Goal: Task Accomplishment & Management: Use online tool/utility

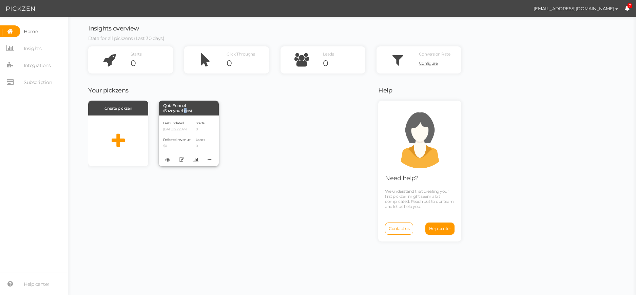
click at [183, 113] on div "Quiz Funnel (SaveyourLocs)" at bounding box center [189, 108] width 60 height 15
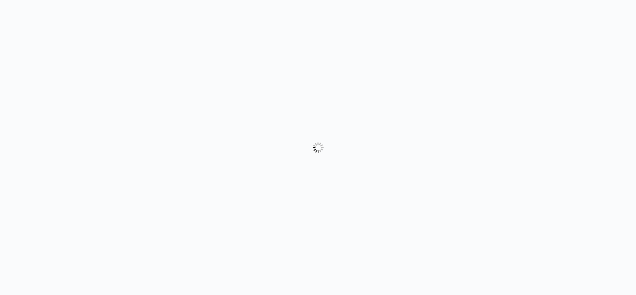
click at [347, 111] on body "× Close A wider screen is needed to use the Pickzen builder" at bounding box center [318, 147] width 636 height 295
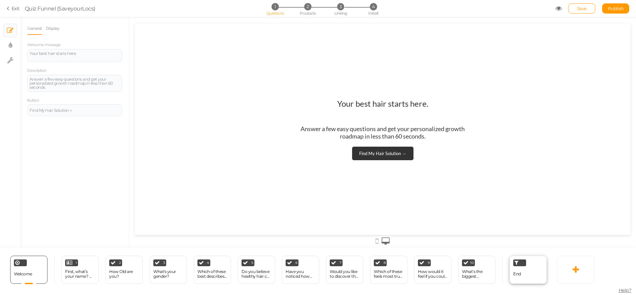
click at [515, 265] on div at bounding box center [519, 263] width 13 height 7
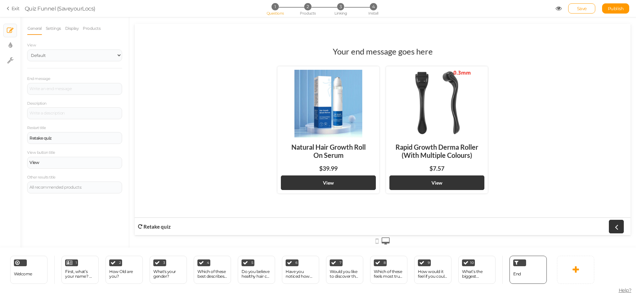
click at [443, 103] on div at bounding box center [436, 104] width 95 height 68
drag, startPoint x: 315, startPoint y: 159, endPoint x: 455, endPoint y: 18, distance: 199.4
click at [455, 14] on section "Exit Quiz Funnel (SaveyourLocs) 1 Questions 2 Products 3 Linking 4 Install Save…" at bounding box center [318, 8] width 636 height 17
click at [428, 134] on div at bounding box center [436, 104] width 95 height 68
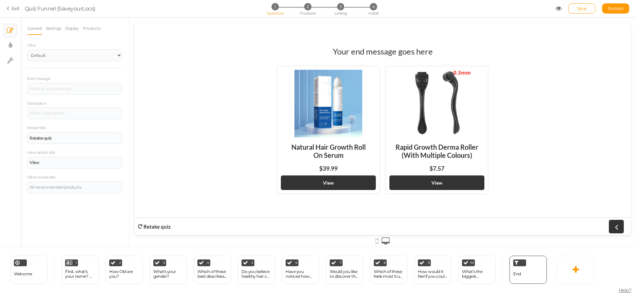
click at [429, 152] on div "Rapid Growth Derma Roller (With Multiple Colours)" at bounding box center [436, 151] width 95 height 27
drag, startPoint x: 296, startPoint y: 155, endPoint x: 408, endPoint y: 19, distance: 177.2
click at [408, 19] on div at bounding box center [382, 132] width 506 height 231
click at [48, 53] on select "Default Top" at bounding box center [74, 55] width 95 height 12
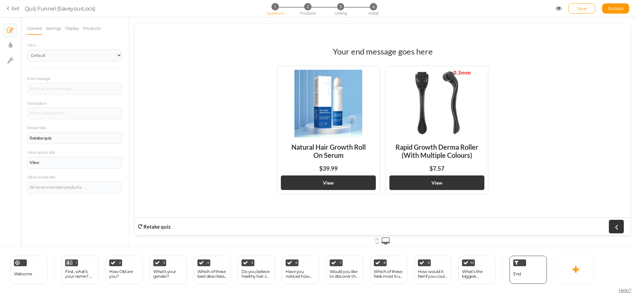
click at [133, 48] on div at bounding box center [382, 132] width 506 height 231
click at [55, 27] on link "Settings" at bounding box center [53, 28] width 16 height 13
click at [40, 31] on link "General" at bounding box center [34, 28] width 15 height 13
click at [435, 176] on link "View" at bounding box center [436, 183] width 95 height 15
click at [435, 182] on strong "View" at bounding box center [436, 183] width 11 height 6
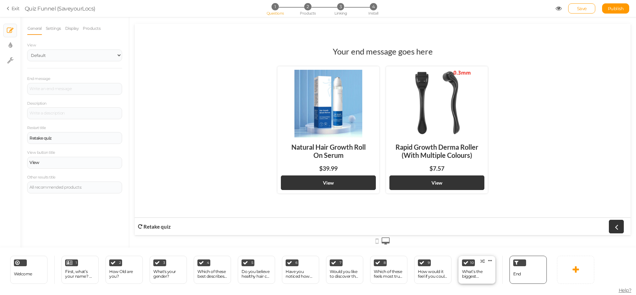
click at [460, 266] on div "10 What’s the biggest frustration with your hair journey so far? × Define the c…" at bounding box center [476, 270] width 37 height 28
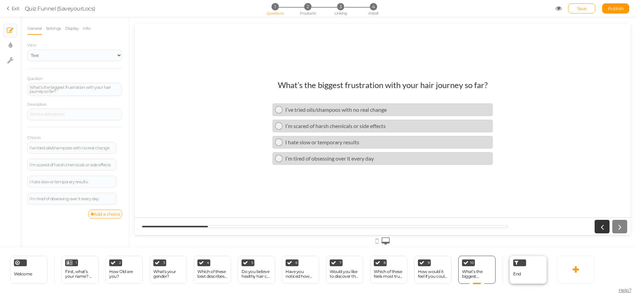
click at [538, 268] on div "End" at bounding box center [527, 270] width 37 height 28
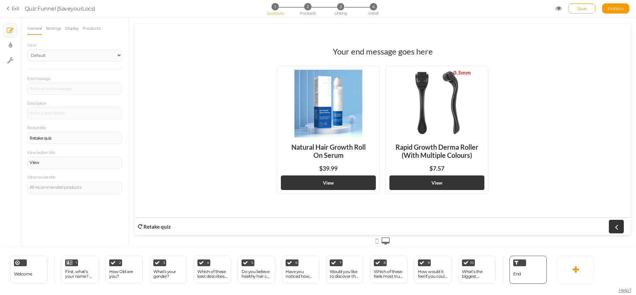
drag, startPoint x: 380, startPoint y: 52, endPoint x: 231, endPoint y: 109, distance: 159.4
click at [379, 52] on h1 "Your end message goes here" at bounding box center [383, 54] width 100 height 17
click at [9, 46] on icon at bounding box center [10, 45] width 4 height 7
select select "2"
select select "lato"
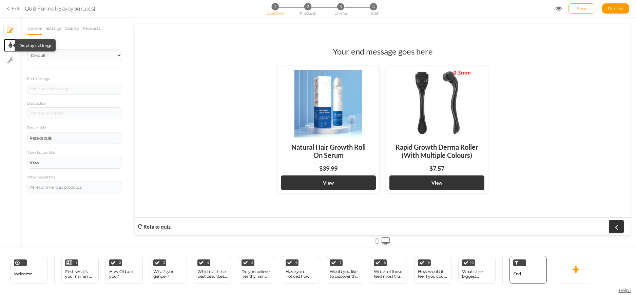
select select "fade"
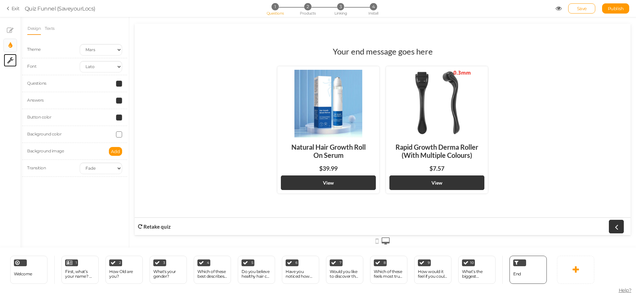
click at [9, 55] on link "× Settings" at bounding box center [10, 60] width 13 height 13
select select "en"
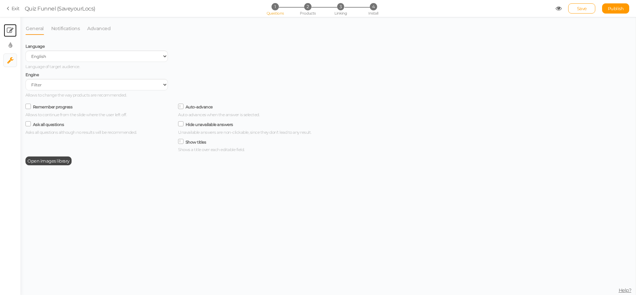
click at [8, 35] on link "× Slides" at bounding box center [10, 30] width 13 height 13
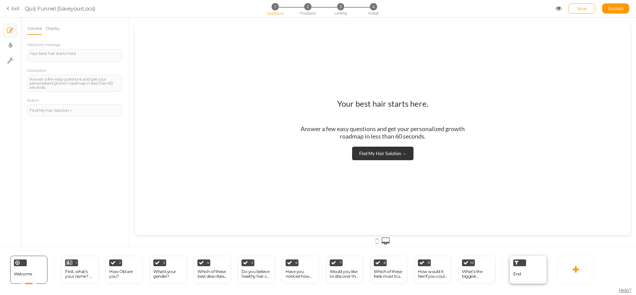
click at [519, 272] on span "End" at bounding box center [517, 273] width 8 height 5
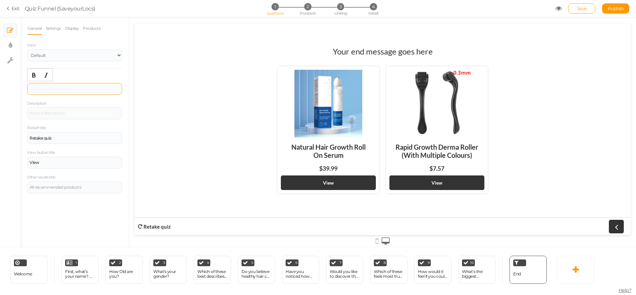
click at [52, 90] on div at bounding box center [74, 89] width 95 height 12
click at [52, 141] on div "Retake quiz" at bounding box center [74, 138] width 95 height 12
click at [71, 141] on div "Retake quiz" at bounding box center [74, 138] width 95 height 12
click at [42, 163] on div "View" at bounding box center [74, 163] width 90 height 4
click at [66, 185] on div "All recommended products:" at bounding box center [74, 187] width 90 height 4
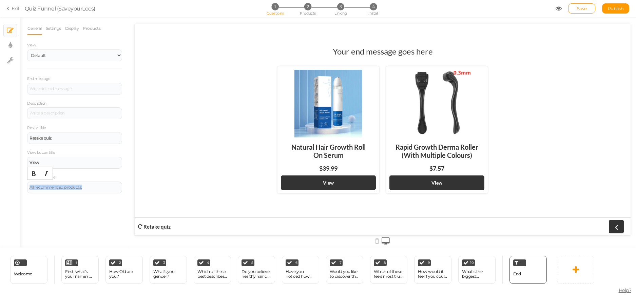
drag, startPoint x: 96, startPoint y: 187, endPoint x: 16, endPoint y: 181, distance: 80.9
click at [16, 181] on div "× Slides × Display settings × Settings General Settings Display Products View D…" at bounding box center [318, 132] width 636 height 231
click at [163, 186] on div "Your end message goes here Natural Hair Growth Roll On Serum $39.99 View Rapid …" at bounding box center [383, 129] width 496 height 177
click at [93, 187] on div "All recommended products:" at bounding box center [74, 187] width 90 height 4
click at [93, 189] on div "All recommended products:" at bounding box center [74, 187] width 90 height 4
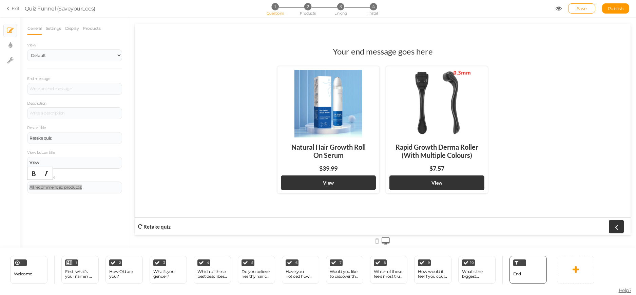
click at [197, 185] on div "Your end message goes here Natural Hair Growth Roll On Serum $39.99 View Rapid …" at bounding box center [383, 129] width 496 height 177
click at [64, 115] on div at bounding box center [74, 114] width 90 height 4
drag, startPoint x: 168, startPoint y: 153, endPoint x: 159, endPoint y: 154, distance: 9.2
click at [167, 153] on div "Your end message goes here Natural Hair Growth Roll On Serum $39.99 View Rapid …" at bounding box center [383, 129] width 496 height 177
click at [52, 54] on select "Default Top" at bounding box center [74, 55] width 95 height 12
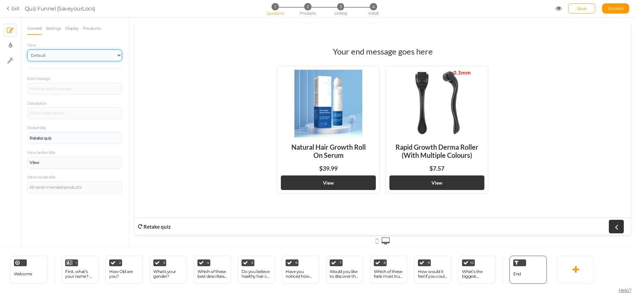
select select "1000"
click at [27, 49] on select "Default Top" at bounding box center [74, 55] width 95 height 12
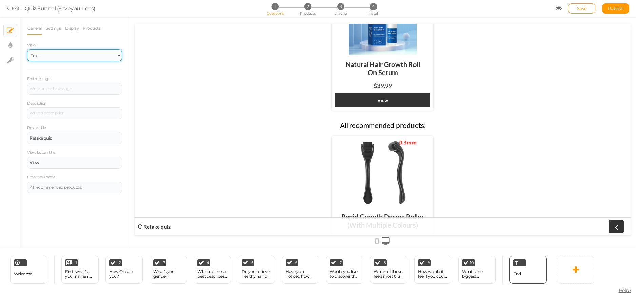
scroll to position [102, 0]
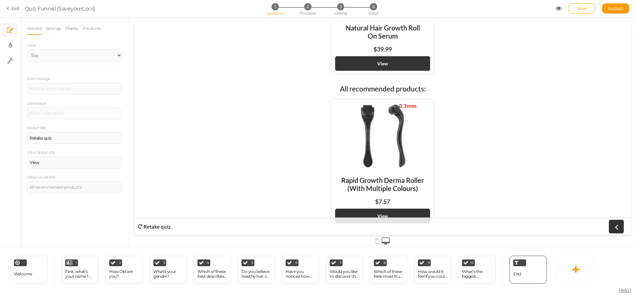
drag, startPoint x: 63, startPoint y: 90, endPoint x: 62, endPoint y: 79, distance: 11.3
click at [62, 90] on div at bounding box center [74, 89] width 95 height 12
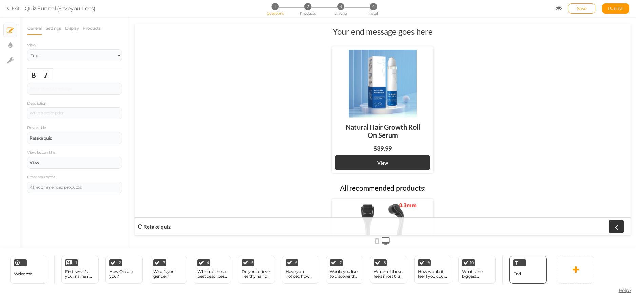
scroll to position [0, 0]
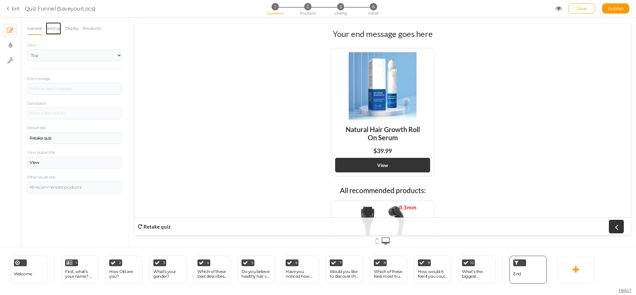
click at [49, 26] on link "Settings" at bounding box center [53, 28] width 16 height 13
click at [36, 32] on link "General" at bounding box center [34, 28] width 15 height 13
click at [44, 95] on div at bounding box center [74, 89] width 95 height 12
click at [63, 116] on div at bounding box center [74, 113] width 95 height 12
click at [67, 93] on div at bounding box center [74, 89] width 95 height 12
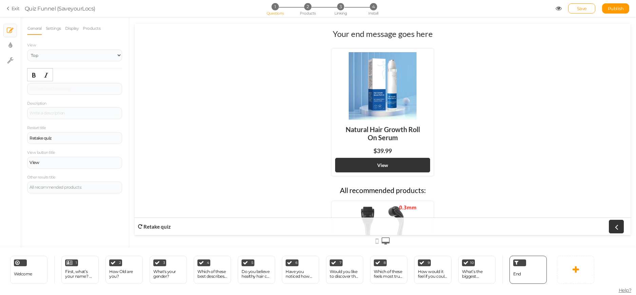
click at [191, 108] on div "Your end message goes here Natural Hair Growth Roll On Serum $39.99 View All re…" at bounding box center [383, 129] width 496 height 211
click at [62, 85] on div at bounding box center [74, 89] width 95 height 12
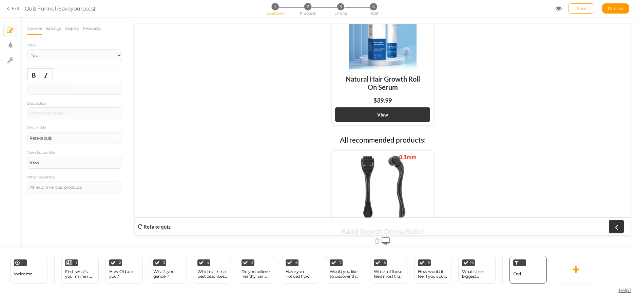
scroll to position [50, 0]
click at [251, 55] on div "Your end message goes here Natural Hair Growth Roll On Serum $39.99 View All re…" at bounding box center [383, 129] width 496 height 211
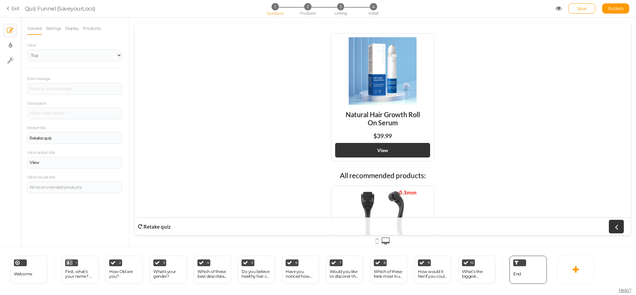
scroll to position [0, 0]
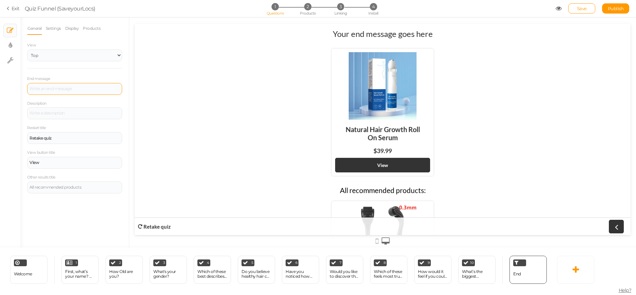
click at [63, 90] on div at bounding box center [74, 89] width 95 height 12
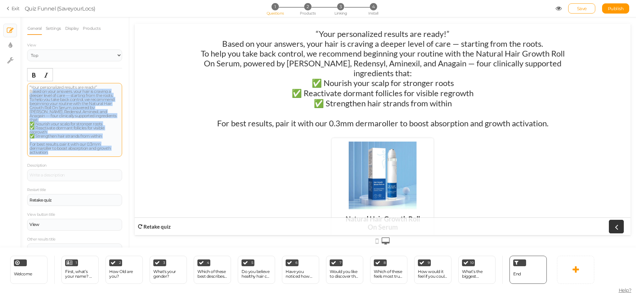
drag, startPoint x: 68, startPoint y: 153, endPoint x: 27, endPoint y: 91, distance: 74.1
click at [27, 91] on div "“Your personalized results are ready!” Based on your answers, your hair is crav…" at bounding box center [74, 120] width 95 height 74
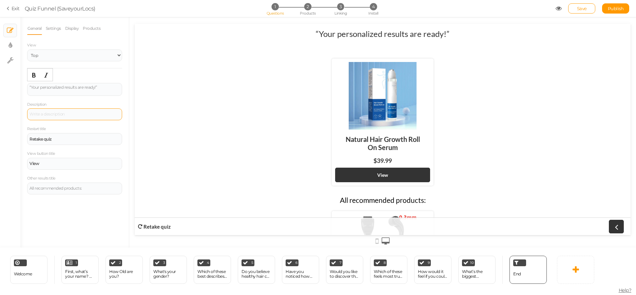
click at [51, 117] on div at bounding box center [74, 114] width 95 height 12
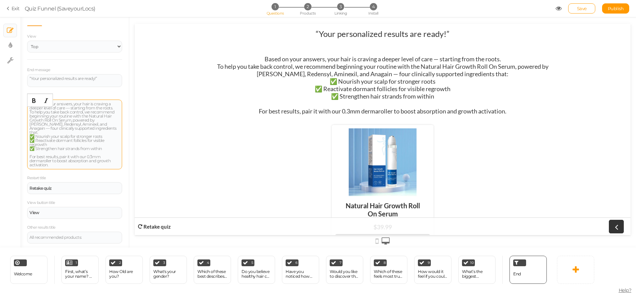
scroll to position [10, 0]
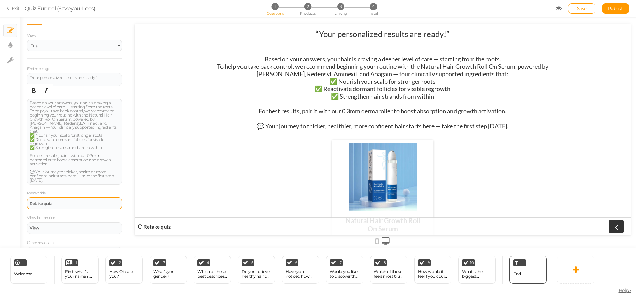
click at [68, 202] on div "Retake quiz" at bounding box center [74, 204] width 90 height 4
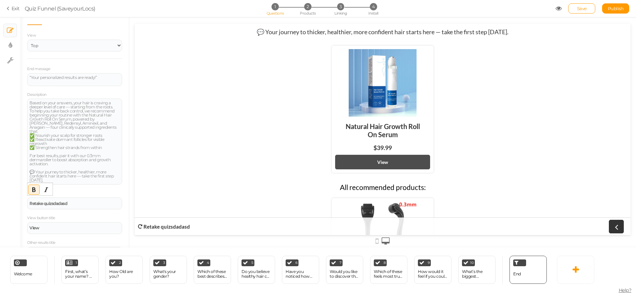
scroll to position [102, 0]
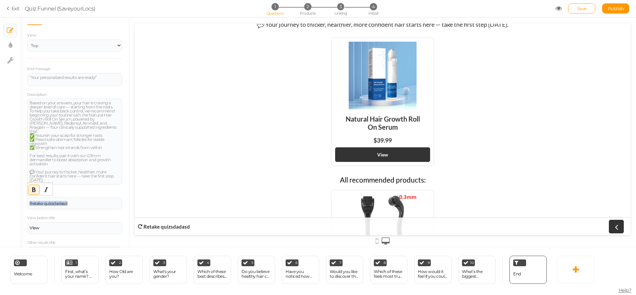
drag, startPoint x: 77, startPoint y: 204, endPoint x: -15, endPoint y: 196, distance: 92.9
click at [0, 196] on html "× Close A wider screen is needed to use the Pickzen builder Exit Quiz Funnel (S…" at bounding box center [318, 147] width 636 height 295
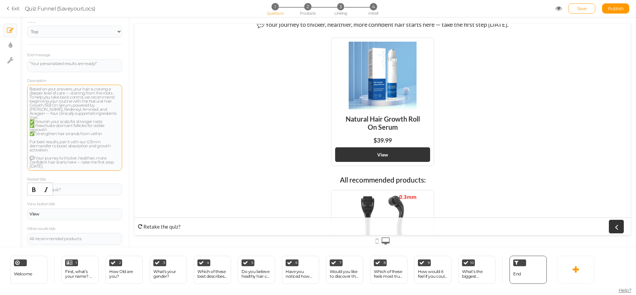
scroll to position [26, 0]
drag, startPoint x: 66, startPoint y: 187, endPoint x: -15, endPoint y: 166, distance: 84.3
click at [0, 166] on html "× Close A wider screen is needed to use the Pickzen builder Exit Quiz Funnel (S…" at bounding box center [318, 147] width 636 height 295
click at [52, 207] on div "View" at bounding box center [74, 212] width 95 height 12
drag, startPoint x: 80, startPoint y: 210, endPoint x: -15, endPoint y: 188, distance: 97.5
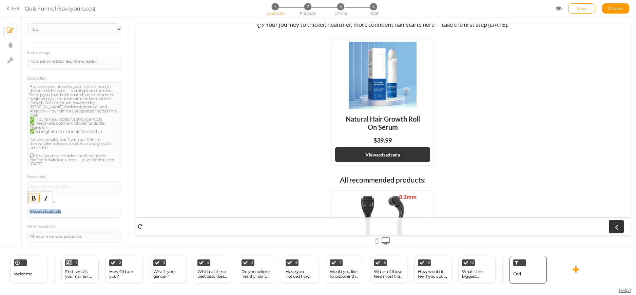
click at [0, 188] on html "× Close A wider screen is needed to use the Pickzen builder Exit Quiz Funnel (S…" at bounding box center [318, 147] width 636 height 295
click at [81, 236] on div "All recommended products:" at bounding box center [74, 237] width 90 height 4
click at [92, 238] on div "All recommended products:" at bounding box center [74, 237] width 90 height 4
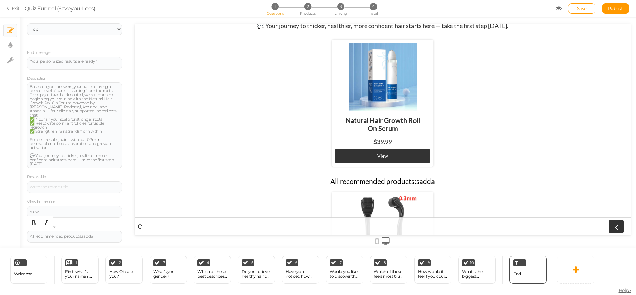
scroll to position [102, 0]
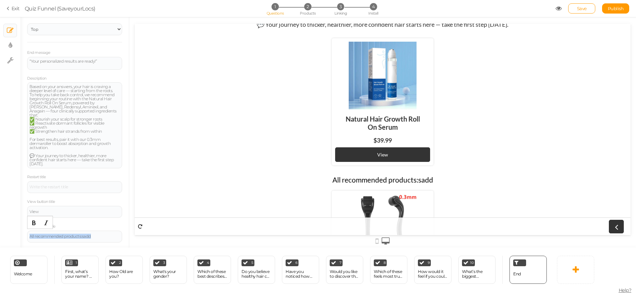
drag, startPoint x: 106, startPoint y: 234, endPoint x: -15, endPoint y: 225, distance: 121.3
click at [0, 225] on html "× Close A wider screen is needed to use the Pickzen builder Exit Quiz Funnel (S…" at bounding box center [318, 147] width 636 height 295
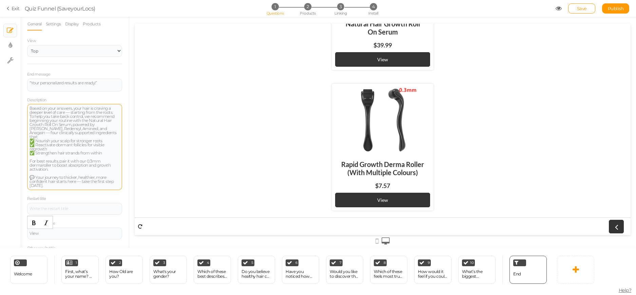
scroll to position [0, 0]
click at [60, 24] on link "Settings" at bounding box center [53, 28] width 16 height 13
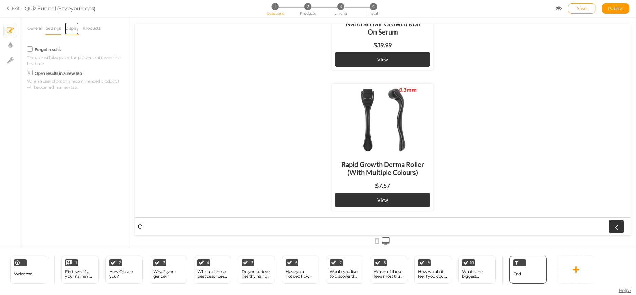
click at [71, 31] on link "Display" at bounding box center [72, 28] width 15 height 13
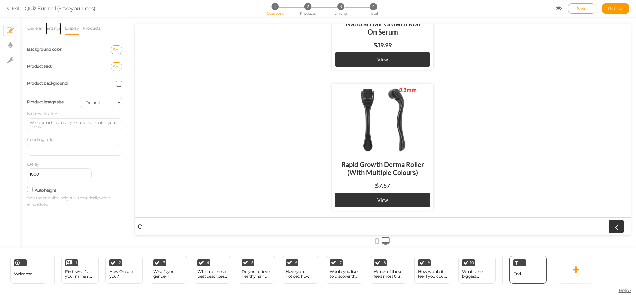
click at [49, 29] on link "Settings" at bounding box center [53, 28] width 16 height 13
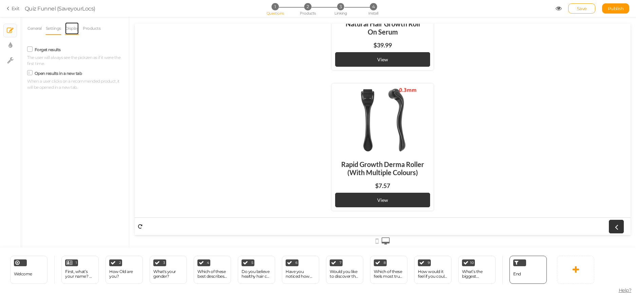
click at [79, 26] on link "Display" at bounding box center [72, 28] width 15 height 13
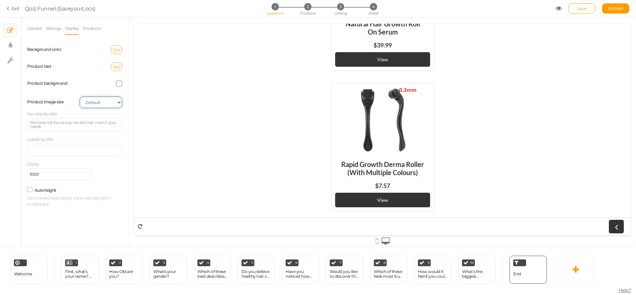
click at [103, 103] on select "Cover Contain Default" at bounding box center [101, 103] width 42 height 12
click at [60, 139] on div "Loading title" at bounding box center [74, 145] width 95 height 19
click at [60, 123] on div "We have not found any results that match your needs" at bounding box center [74, 125] width 90 height 8
click at [57, 129] on div "We have not found any results that match your needs" at bounding box center [74, 124] width 95 height 13
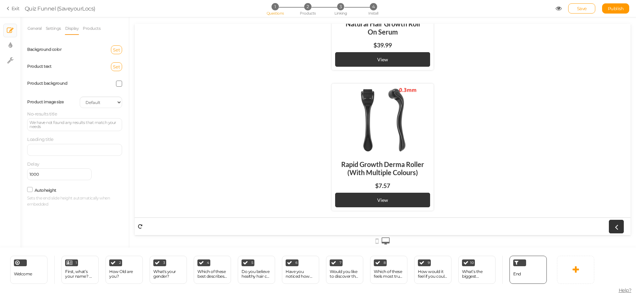
click at [78, 175] on div "Delay 1000" at bounding box center [74, 170] width 95 height 19
click at [90, 32] on link "Products" at bounding box center [91, 28] width 18 height 13
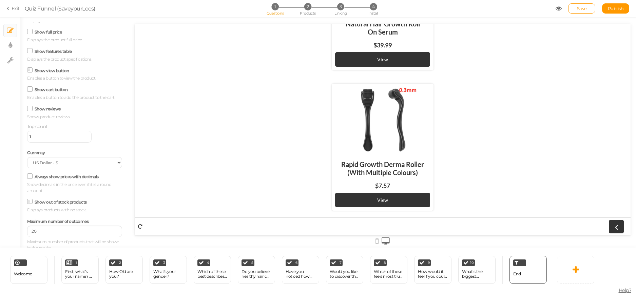
scroll to position [101, 0]
click at [68, 159] on select "US Dollar - $ Euro - € British Pound - £ Canadian Dollar - CAD Australian Dolla…" at bounding box center [74, 160] width 95 height 12
click at [589, 7] on link "Save" at bounding box center [581, 8] width 27 height 10
click at [462, 266] on div "10" at bounding box center [468, 263] width 13 height 7
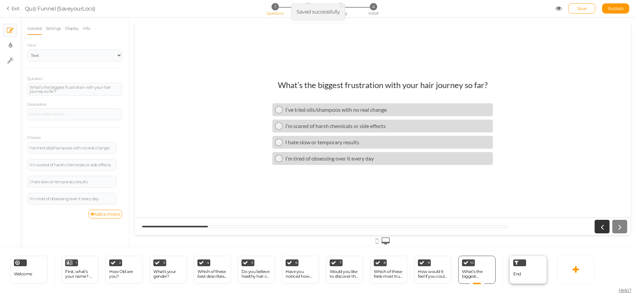
scroll to position [0, 0]
